Goal: Task Accomplishment & Management: Manage account settings

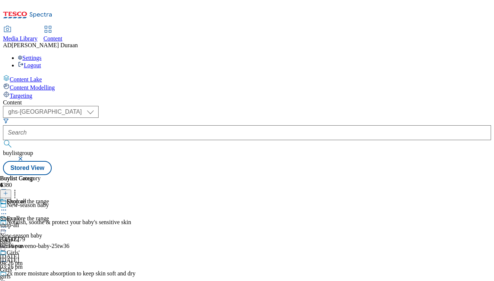
select select "ghs-[GEOGRAPHIC_DATA]"
click at [7, 224] on icon at bounding box center [3, 227] width 7 height 7
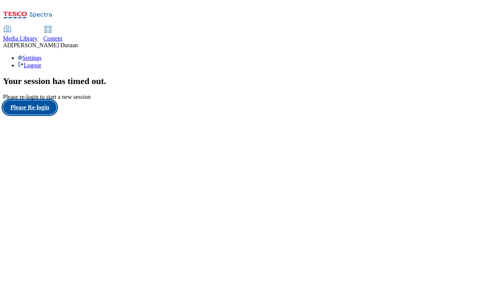
click at [31, 115] on button "Please Re-login" at bounding box center [30, 107] width 54 height 14
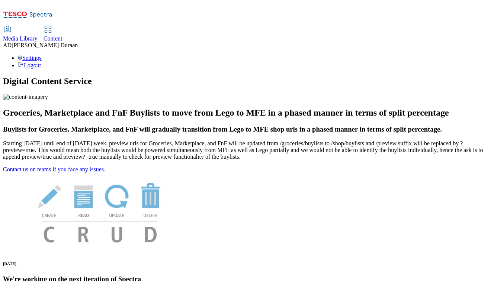
click at [63, 35] on span "Content" at bounding box center [53, 38] width 19 height 6
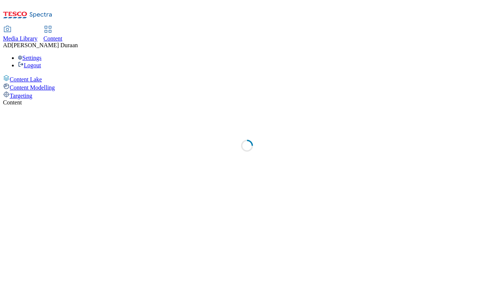
select select "ghs-uk"
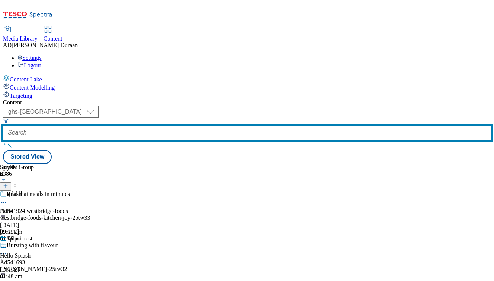
click at [169, 125] on input "text" at bounding box center [247, 132] width 488 height 15
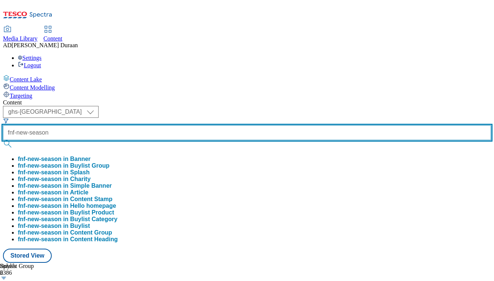
type input "fnf-new-season"
click at [3, 140] on button "submit" at bounding box center [8, 143] width 10 height 7
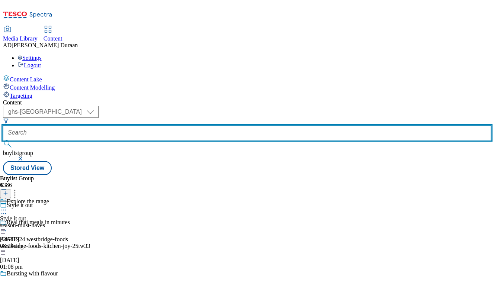
click at [181, 125] on input "text" at bounding box center [247, 132] width 488 height 15
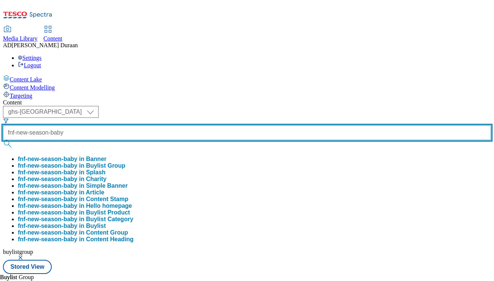
type input "fnf-new-season-baby"
click at [3, 140] on button "submit" at bounding box center [8, 143] width 10 height 7
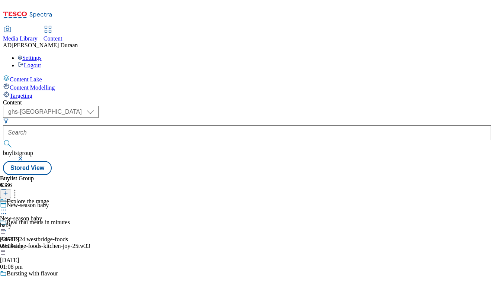
click at [7, 207] on icon at bounding box center [3, 210] width 7 height 7
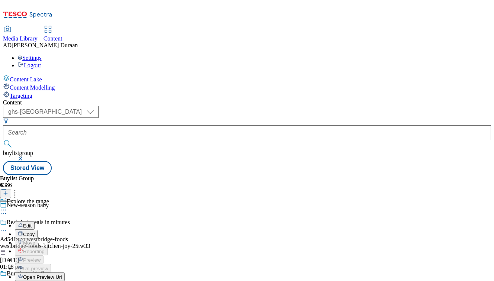
click at [32, 223] on span "Edit" at bounding box center [27, 226] width 9 height 6
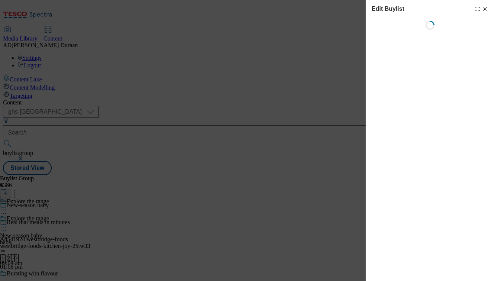
select select "evergreen"
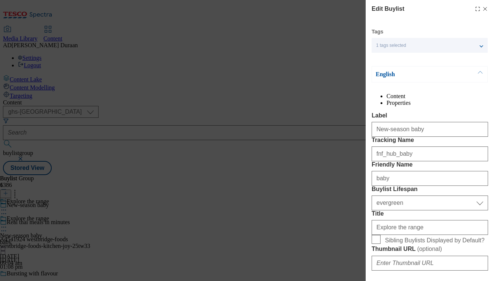
select select "Banner"
click at [454, 106] on li "Properties" at bounding box center [438, 103] width 102 height 7
click at [485, 9] on line "Modal" at bounding box center [485, 8] width 3 height 3
select select "evergreen"
select select "Banner"
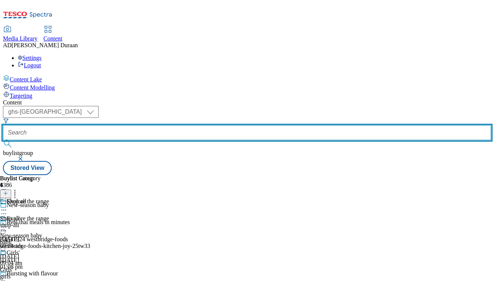
click at [185, 125] on input "text" at bounding box center [247, 132] width 488 height 15
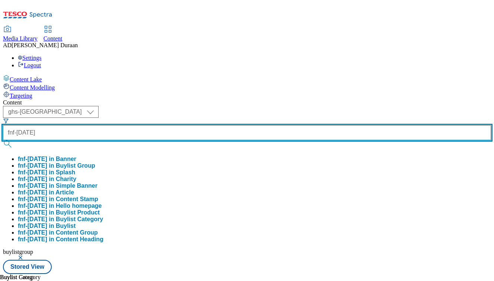
type input "fnf-halloween"
click at [3, 140] on button "submit" at bounding box center [8, 143] width 10 height 7
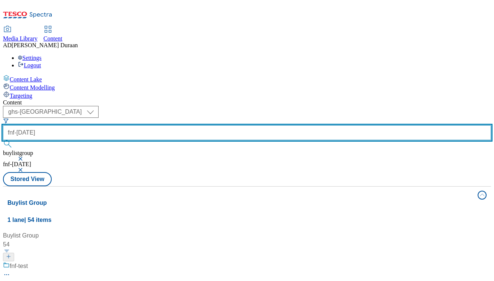
scroll to position [511, 0]
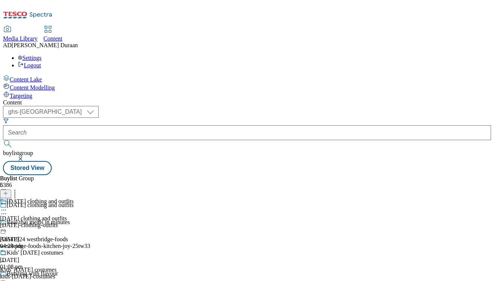
click at [74, 222] on div "halloween-clothing-outfits" at bounding box center [37, 225] width 74 height 7
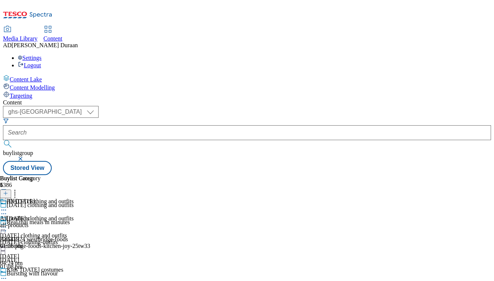
scroll to position [0, 29]
click at [7, 224] on icon at bounding box center [3, 227] width 7 height 7
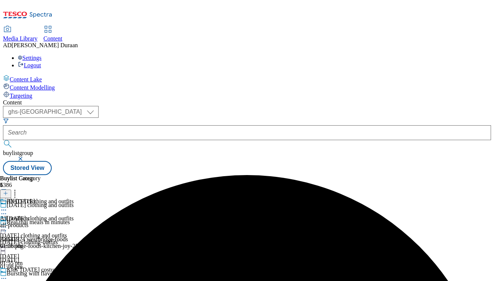
scroll to position [41, 0]
click at [7, 275] on icon at bounding box center [3, 278] width 7 height 7
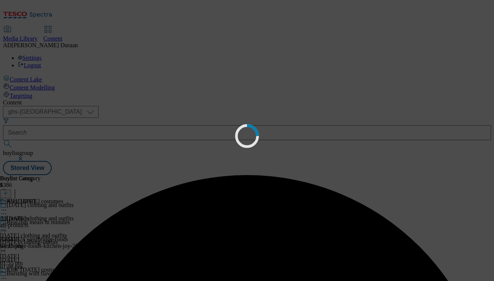
scroll to position [0, 0]
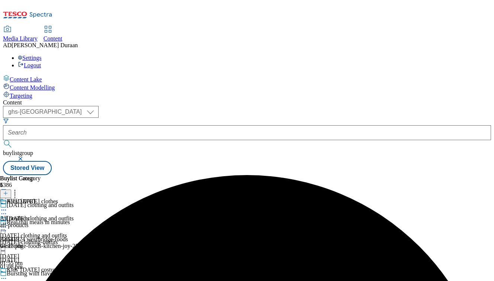
scroll to position [146, 0]
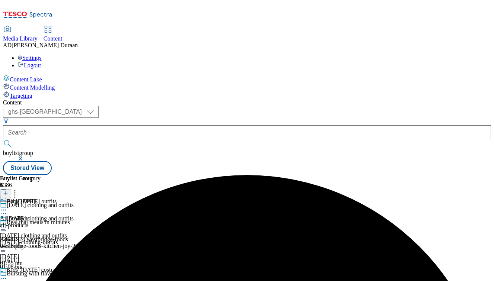
scroll to position [67, 0]
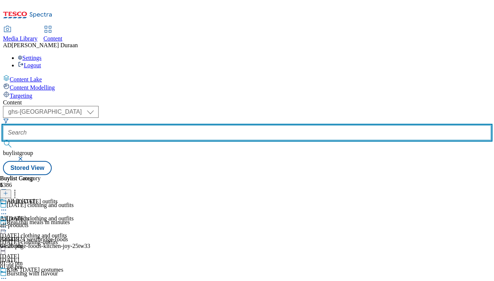
click at [164, 125] on input "text" at bounding box center [247, 132] width 488 height 15
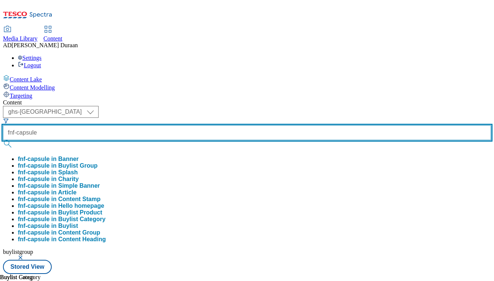
type input "fnf-capsule"
click at [3, 140] on button "submit" at bounding box center [8, 143] width 10 height 7
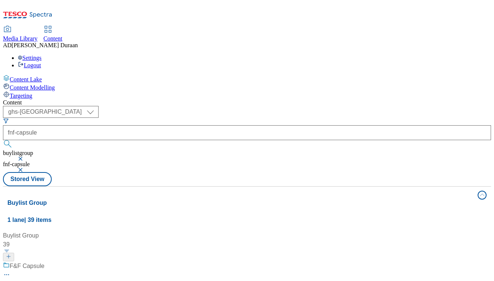
drag, startPoint x: 195, startPoint y: 184, endPoint x: 218, endPoint y: 172, distance: 26.1
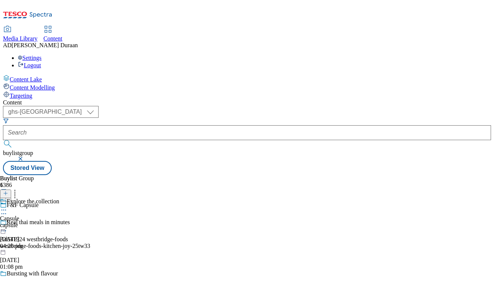
click at [7, 207] on icon at bounding box center [3, 210] width 7 height 7
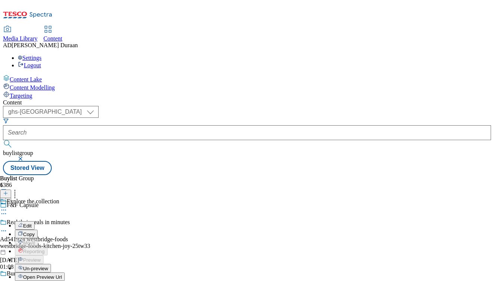
click at [39, 281] on span "Publish" at bounding box center [31, 286] width 16 height 6
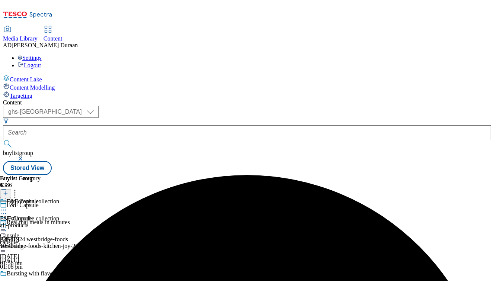
scroll to position [0, 29]
click at [41, 198] on div "F&F Capsule F&F Capsule all-products 15 Sept 2025 10:42 am" at bounding box center [20, 223] width 41 height 51
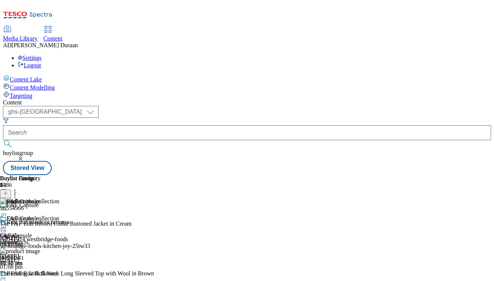
click at [7, 224] on icon at bounding box center [3, 227] width 7 height 7
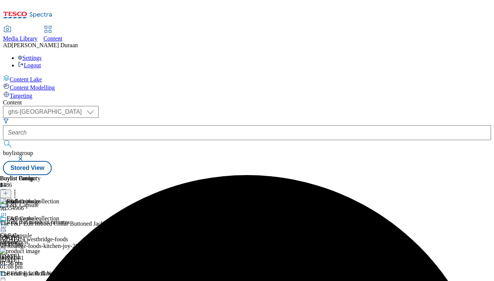
click at [7, 224] on icon at bounding box center [3, 227] width 7 height 7
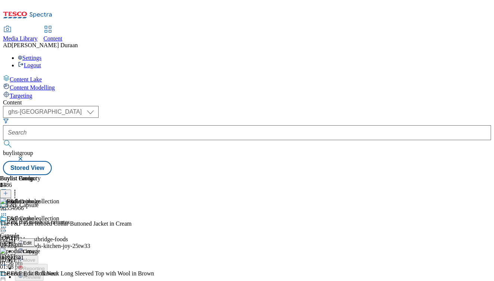
click at [48, 281] on span "Un-preview" at bounding box center [35, 286] width 25 height 6
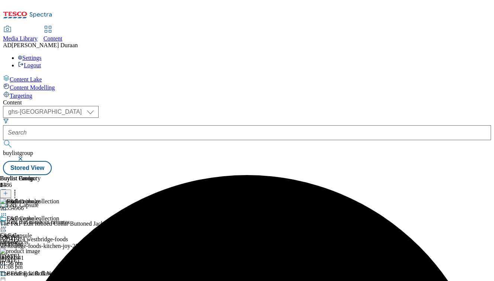
click at [19, 189] on icon at bounding box center [14, 192] width 7 height 7
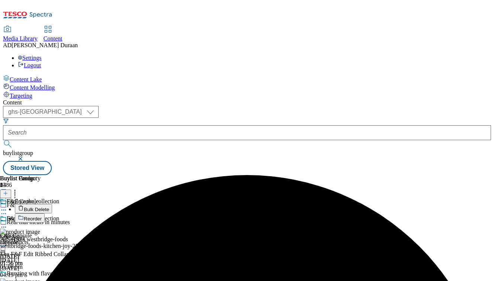
click at [49, 207] on span "Bulk Delete" at bounding box center [36, 210] width 25 height 6
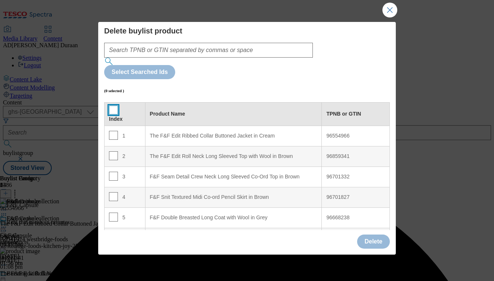
drag, startPoint x: 109, startPoint y: 77, endPoint x: 276, endPoint y: 183, distance: 197.7
click at [111, 106] on input "Modal" at bounding box center [113, 110] width 9 height 9
checkbox input "true"
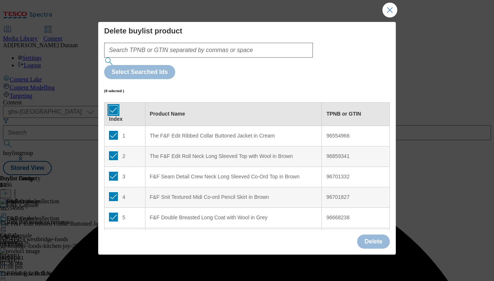
checkbox input "true"
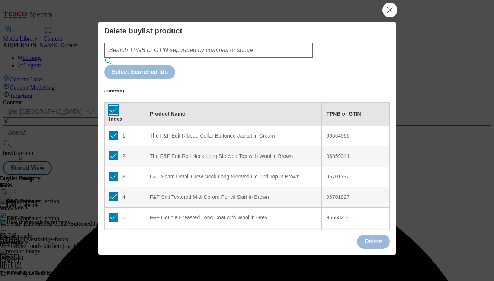
checkbox input "true"
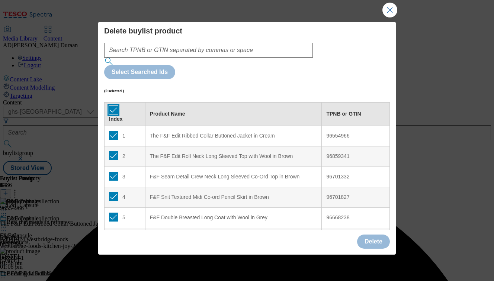
checkbox input "true"
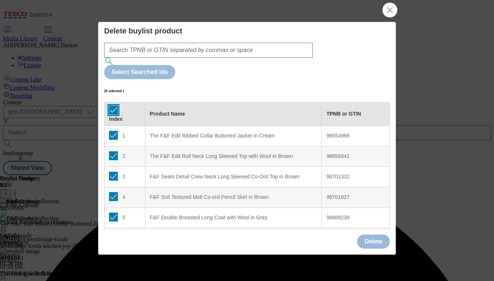
checkbox input "true"
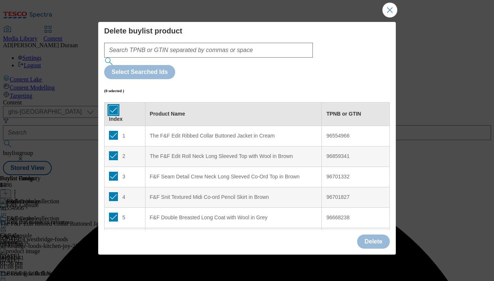
checkbox input "true"
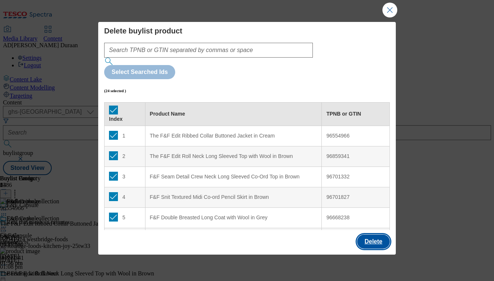
click at [376, 240] on button "Delete" at bounding box center [373, 242] width 33 height 14
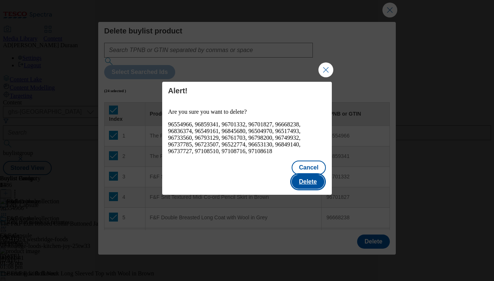
click at [315, 176] on button "Delete" at bounding box center [308, 182] width 33 height 14
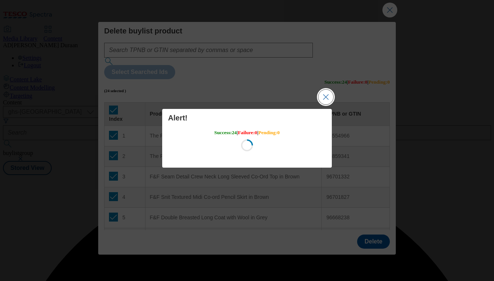
scroll to position [0, 0]
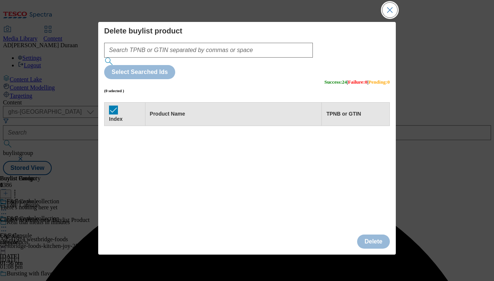
click at [390, 5] on button "Close Modal" at bounding box center [390, 10] width 15 height 15
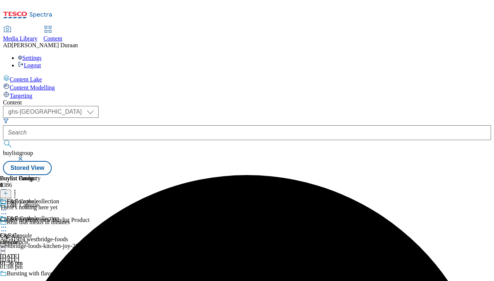
scroll to position [0, 166]
click at [6, 192] on line at bounding box center [6, 194] width 0 height 4
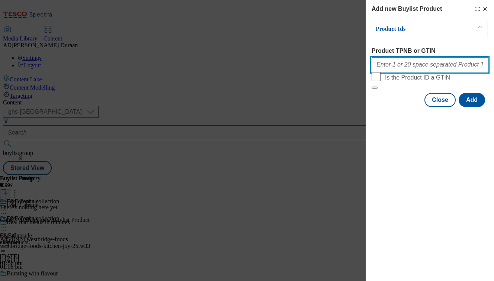
paste input "96859341 96701332 96701891 96668238 96836374 96549161 96845680 96838562 9651901…"
type input "96859341 96701332 96701891 96668238 96836374 96549161 96845680 96838562 9651901…"
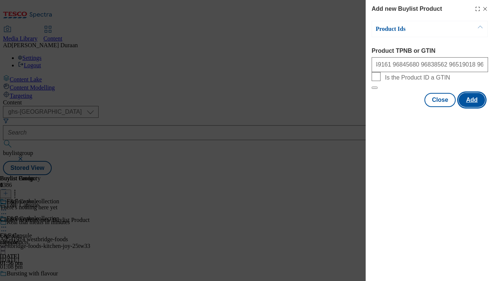
scroll to position [0, 0]
click at [472, 107] on button "Add" at bounding box center [472, 100] width 26 height 14
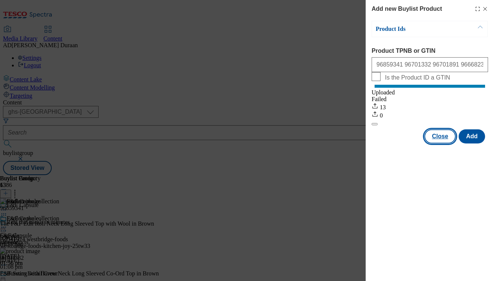
click at [440, 144] on button "Close" at bounding box center [440, 137] width 31 height 14
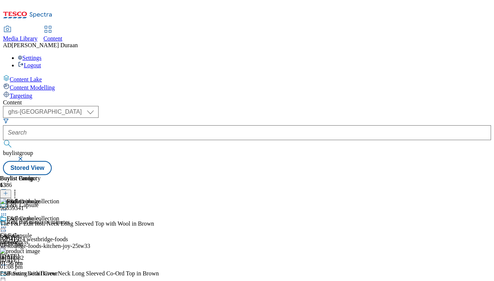
click at [7, 224] on icon at bounding box center [3, 227] width 7 height 7
click at [41, 275] on span "Preview" at bounding box center [31, 278] width 17 height 6
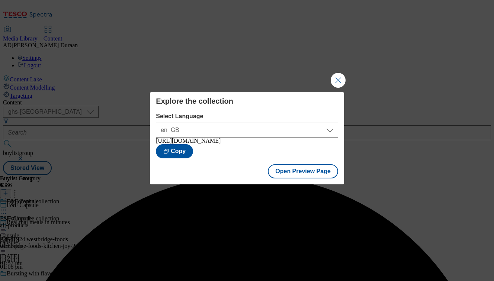
drag, startPoint x: 339, startPoint y: 77, endPoint x: 345, endPoint y: 98, distance: 21.0
click at [339, 78] on button "Close Modal" at bounding box center [338, 80] width 15 height 15
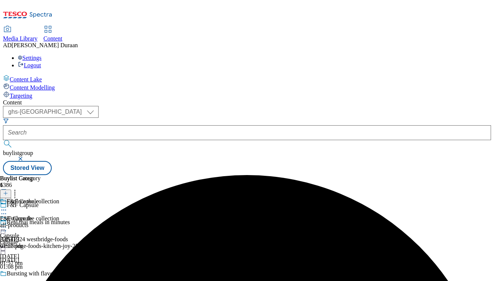
click at [7, 224] on icon at bounding box center [3, 227] width 7 height 7
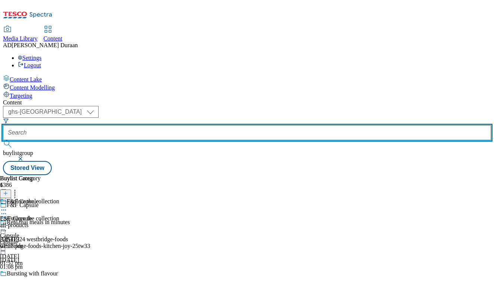
click at [176, 125] on input "text" at bounding box center [247, 132] width 488 height 15
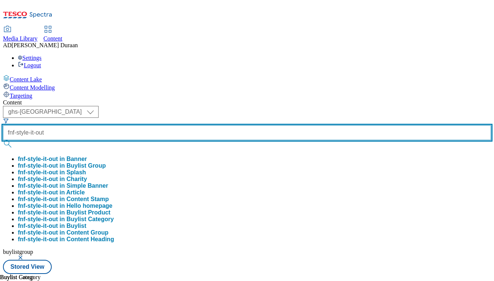
type input "fnf-style-it-out"
click at [3, 140] on button "submit" at bounding box center [8, 143] width 10 height 7
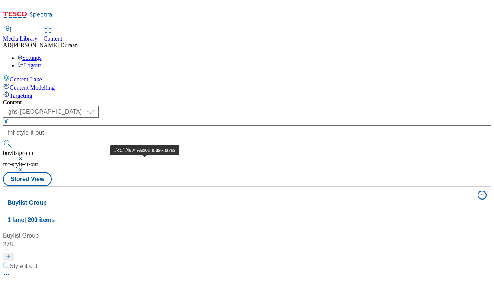
click at [81, 281] on div "F&F New season must-haves" at bounding box center [42, 285] width 78 height 9
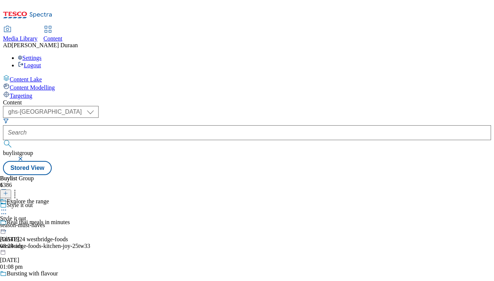
click at [49, 222] on div "season-must-haves" at bounding box center [24, 225] width 49 height 7
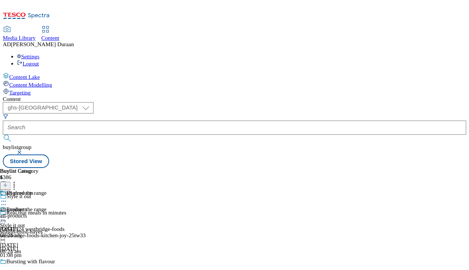
scroll to position [0, 29]
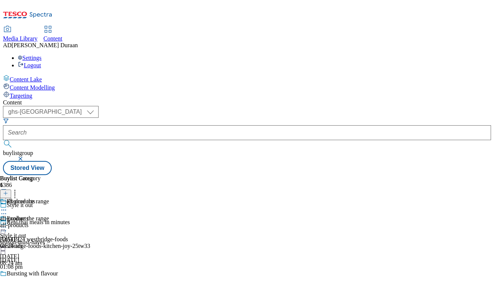
click at [41, 198] on div "all-products all-products all-products 29 Sept 2025 08:24 am" at bounding box center [20, 223] width 41 height 51
